Goal: Check status: Check status

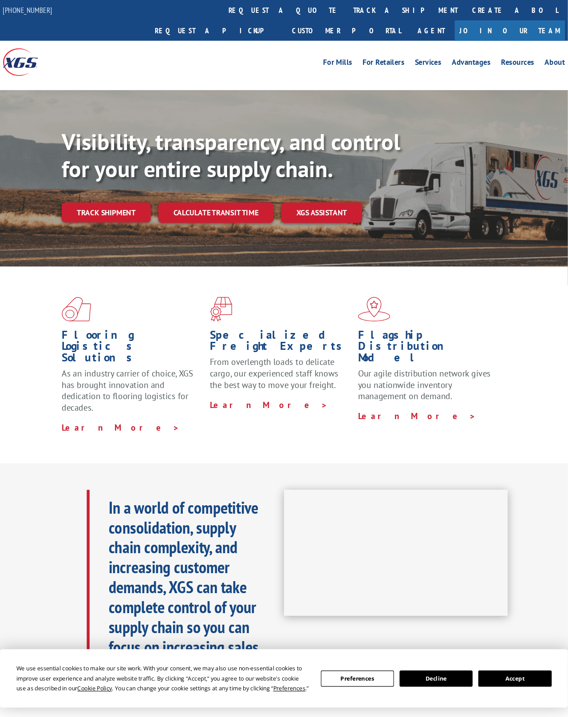
scroll to position [8, 0]
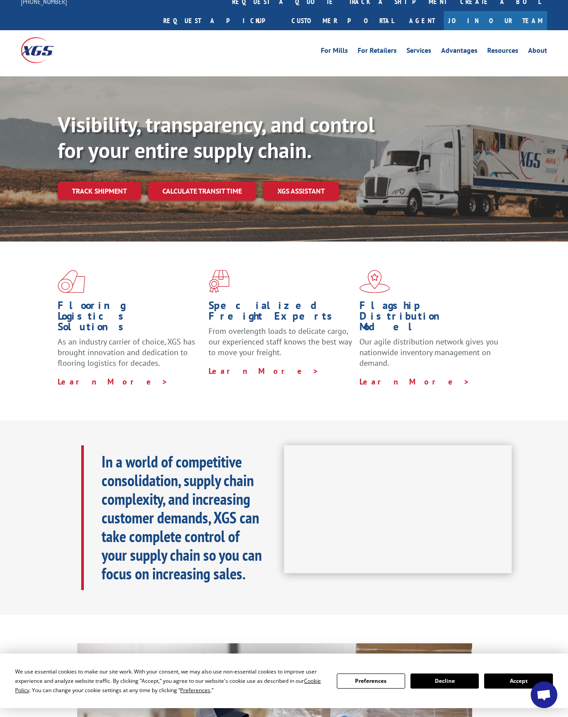
click at [115, 181] on link "Track shipment" at bounding box center [99, 190] width 83 height 19
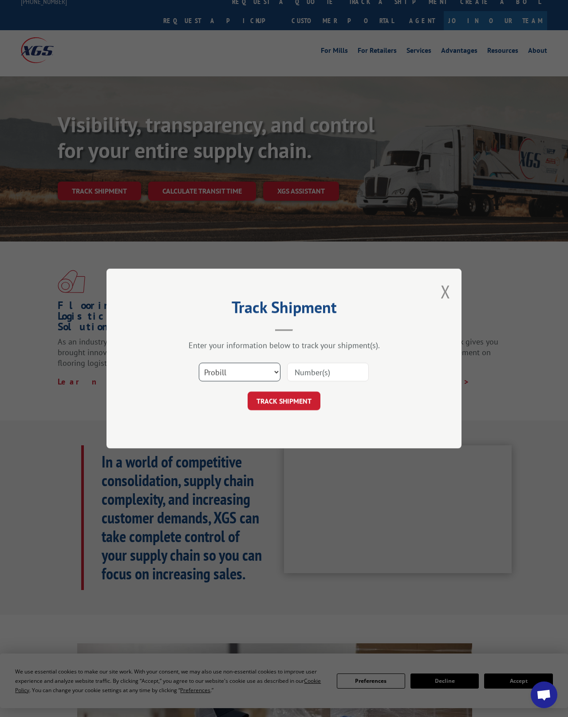
click at [243, 368] on select "Select category... Probill BOL PO" at bounding box center [240, 371] width 82 height 19
click at [300, 405] on button "TRACK SHIPMENT" at bounding box center [284, 400] width 73 height 19
type input "57437422"
click at [307, 403] on button "TRACK SHIPMENT" at bounding box center [284, 400] width 73 height 19
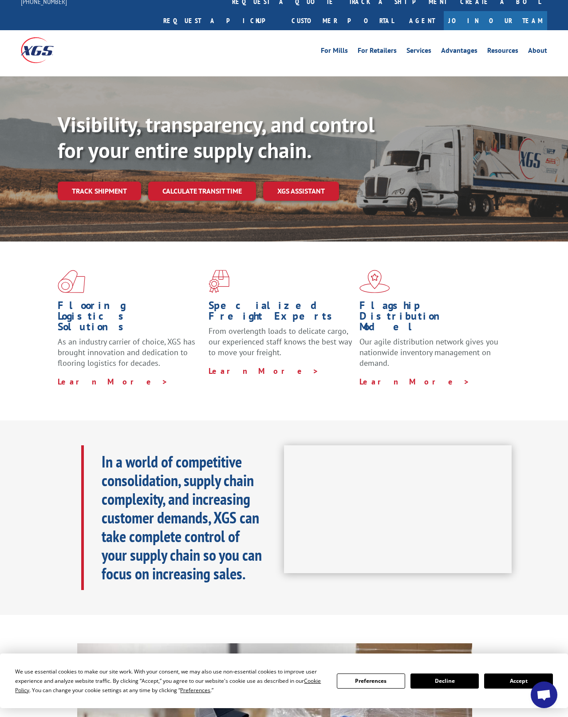
click at [116, 181] on link "Track shipment" at bounding box center [99, 190] width 83 height 19
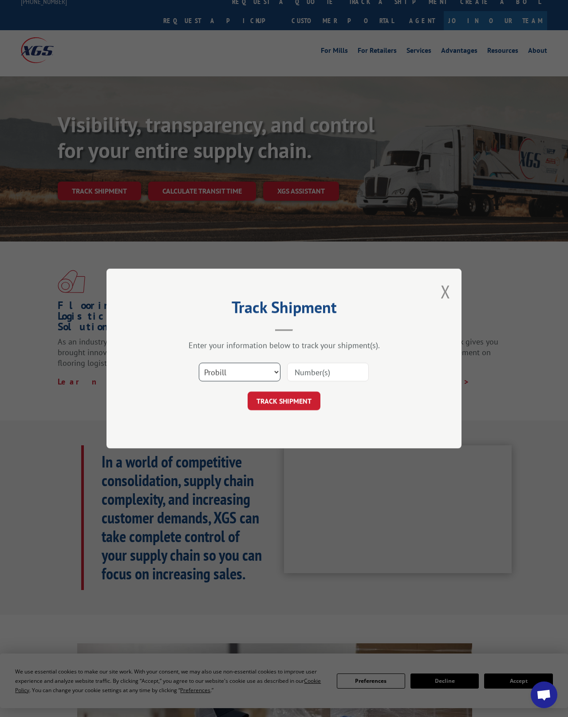
click at [260, 376] on select "Select category... Probill BOL PO" at bounding box center [240, 371] width 82 height 19
select select "po"
click at [315, 372] on input at bounding box center [328, 371] width 82 height 19
type input "57437422"
click at [300, 401] on button "TRACK SHIPMENT" at bounding box center [284, 400] width 73 height 19
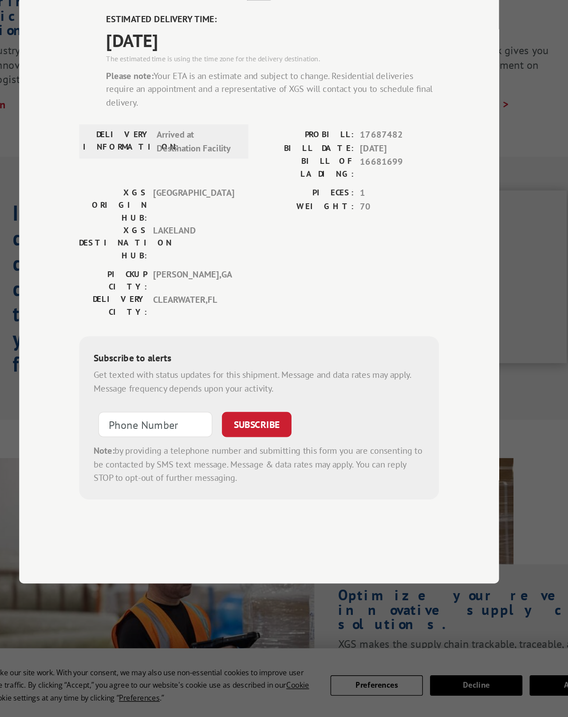
scroll to position [154, 0]
